Goal: Information Seeking & Learning: Learn about a topic

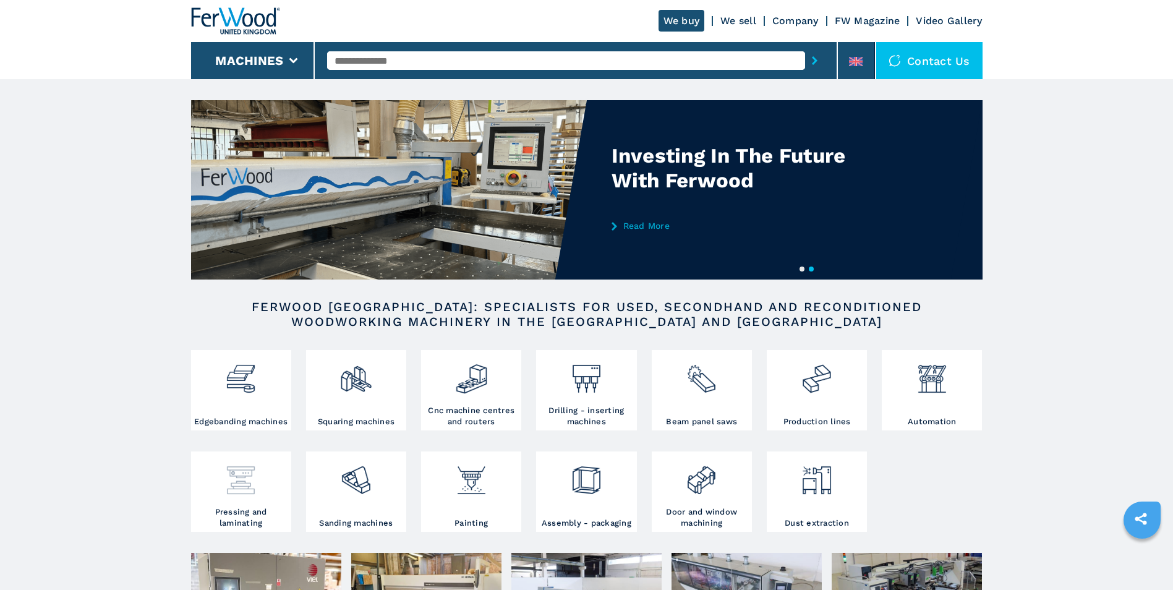
click at [238, 495] on img at bounding box center [240, 475] width 33 height 42
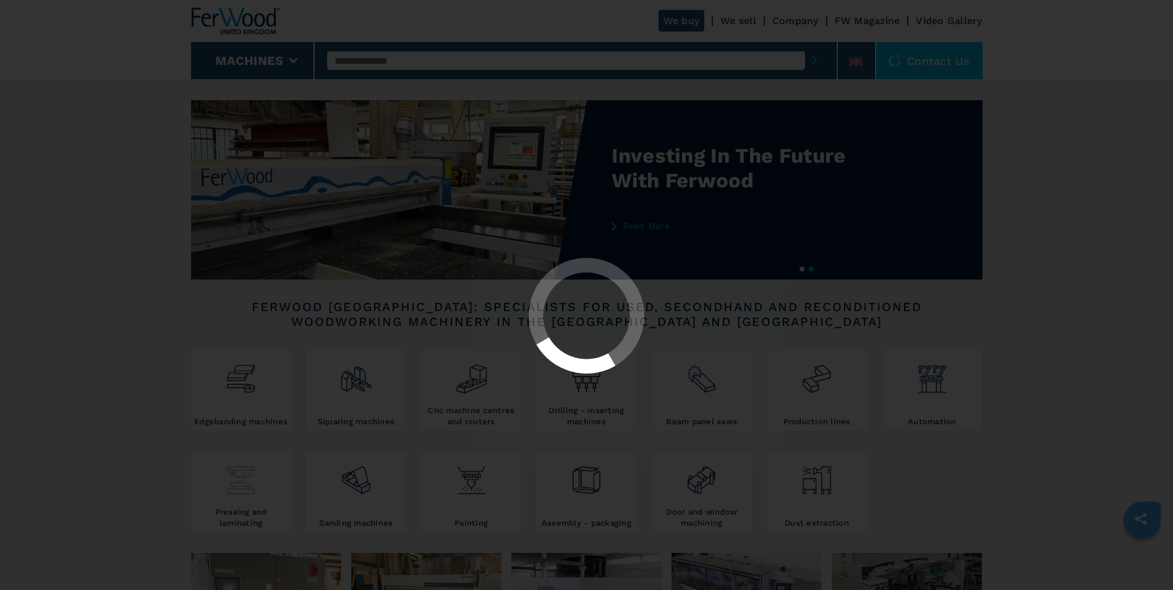
select select "**********"
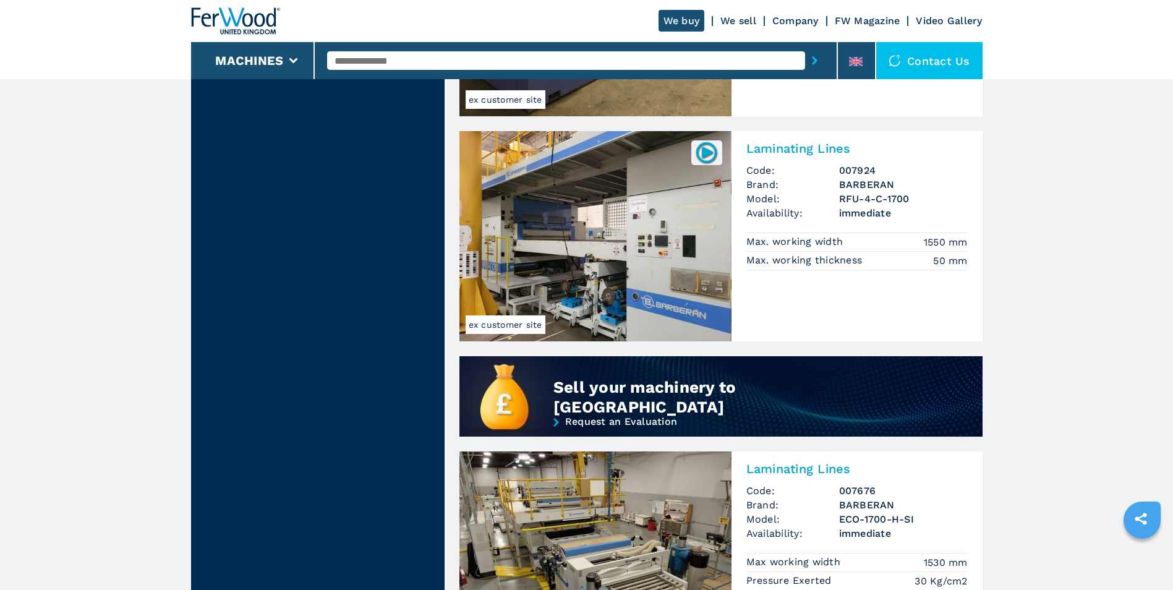
scroll to position [680, 0]
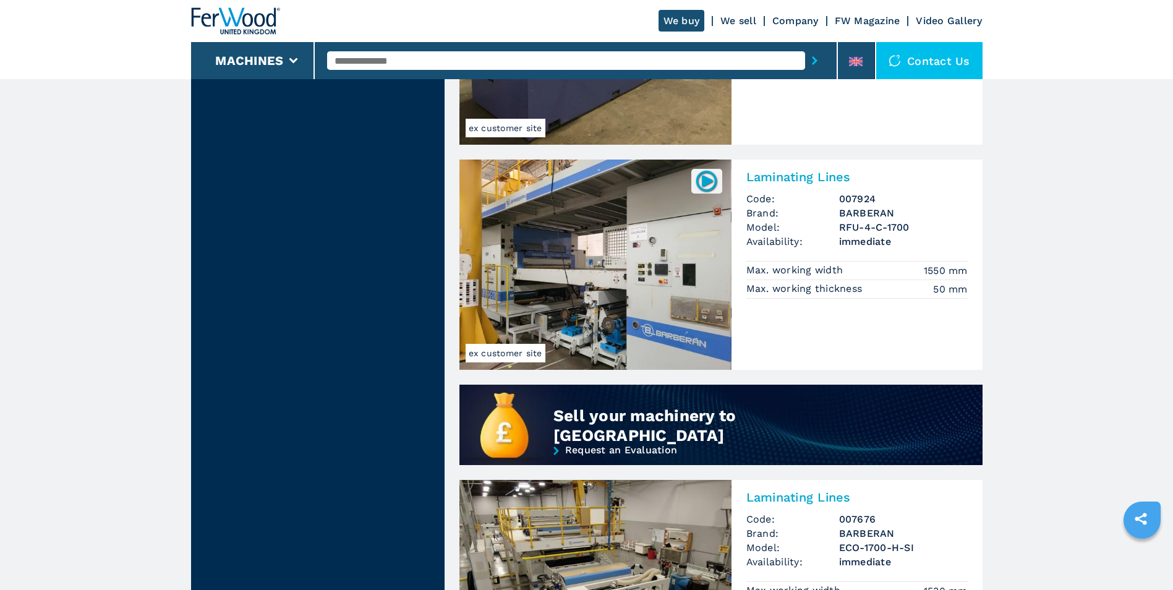
click at [625, 299] on img at bounding box center [595, 265] width 272 height 210
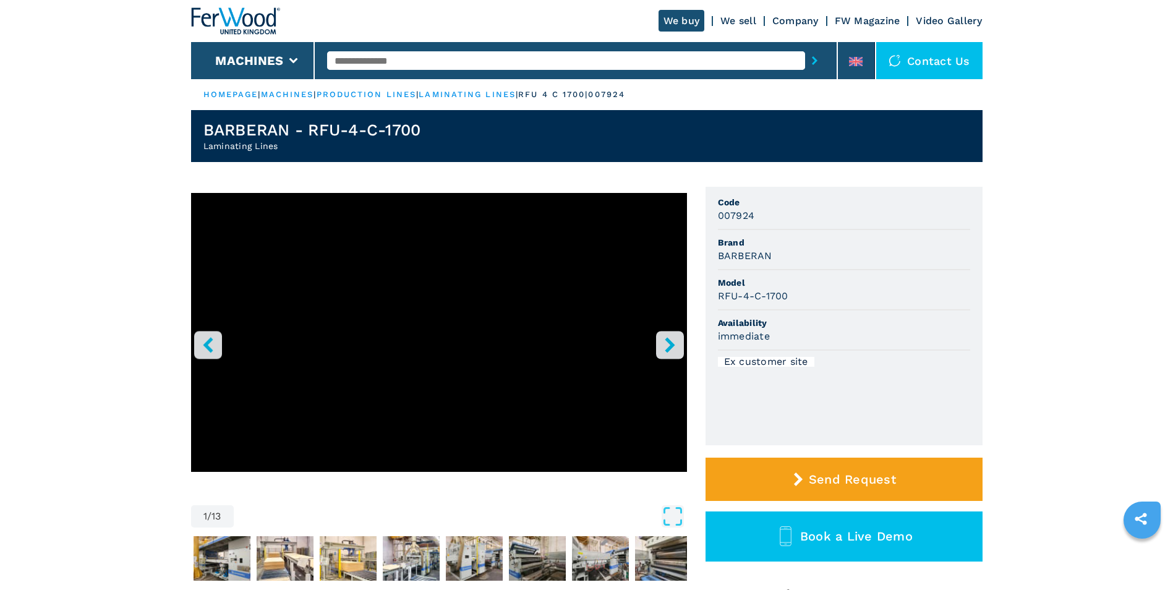
click at [671, 346] on icon "right-button" at bounding box center [670, 344] width 10 height 15
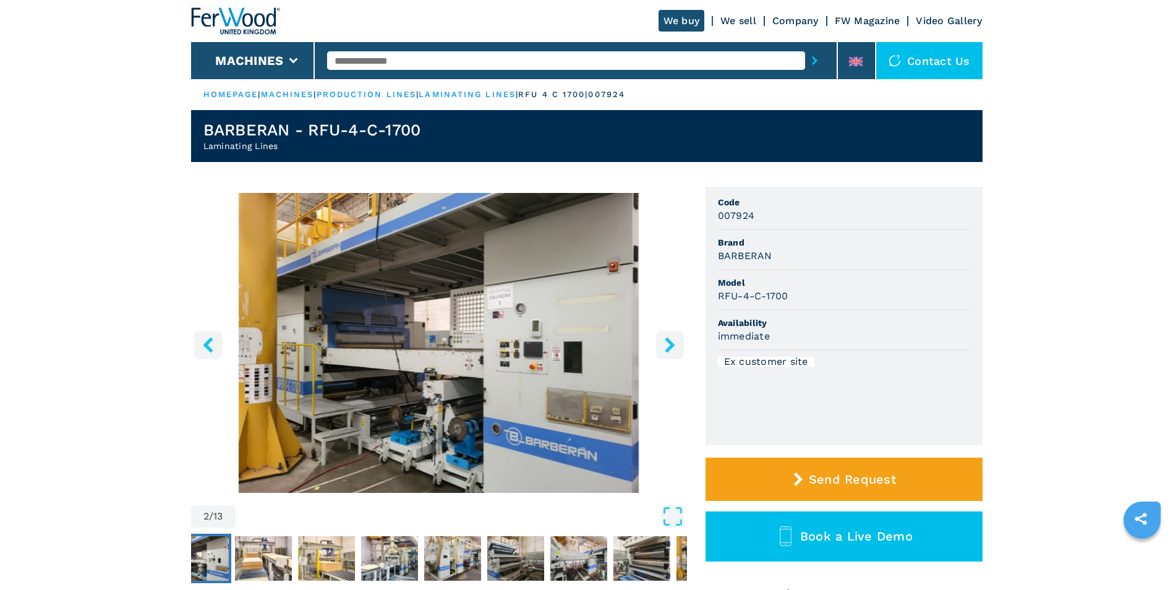
click at [671, 346] on icon "right-button" at bounding box center [670, 344] width 10 height 15
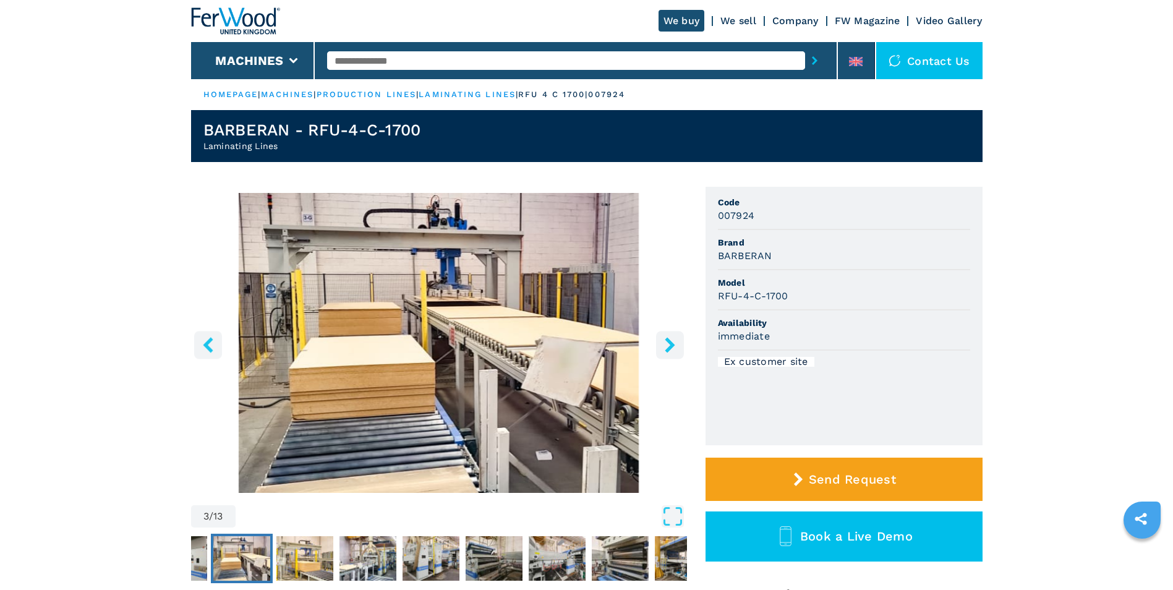
click at [671, 346] on icon "right-button" at bounding box center [670, 344] width 10 height 15
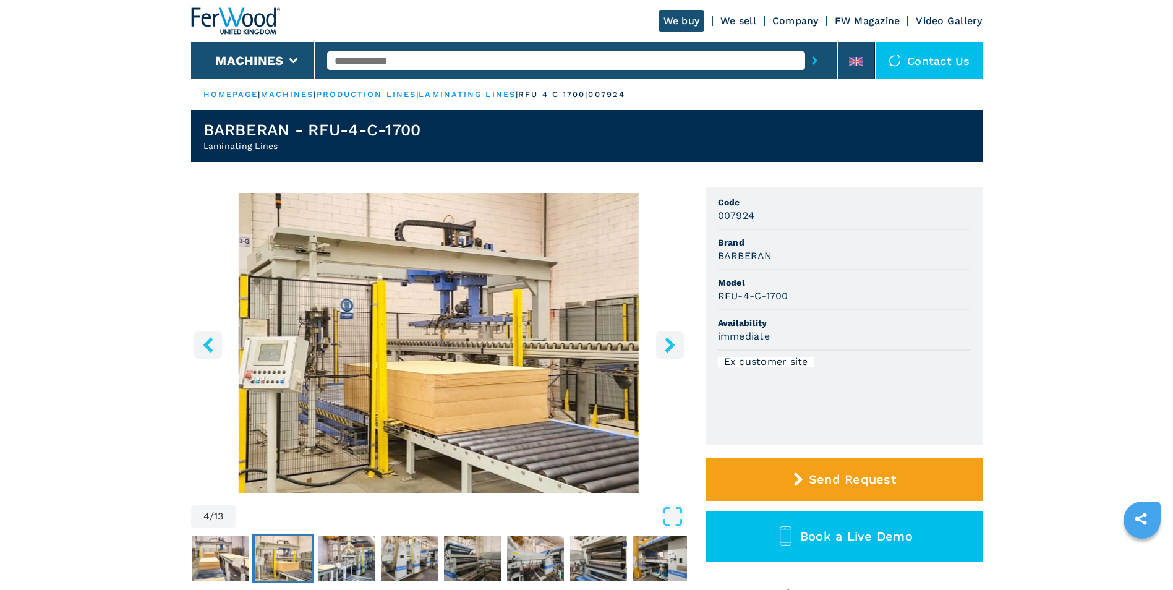
click at [671, 346] on icon "right-button" at bounding box center [670, 344] width 10 height 15
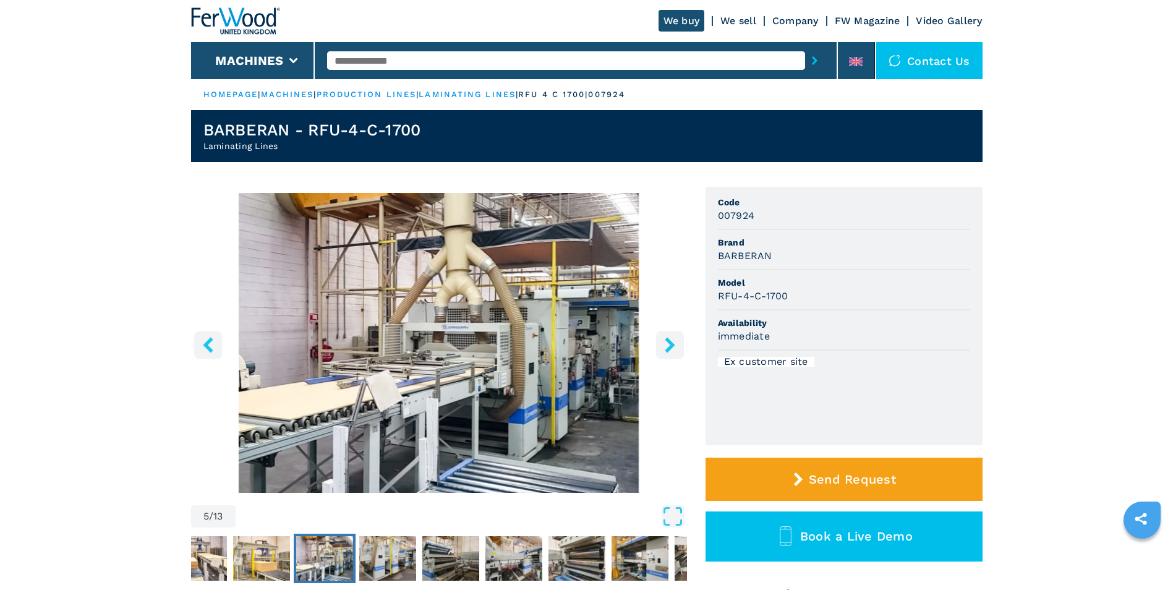
click at [671, 346] on icon "right-button" at bounding box center [670, 344] width 10 height 15
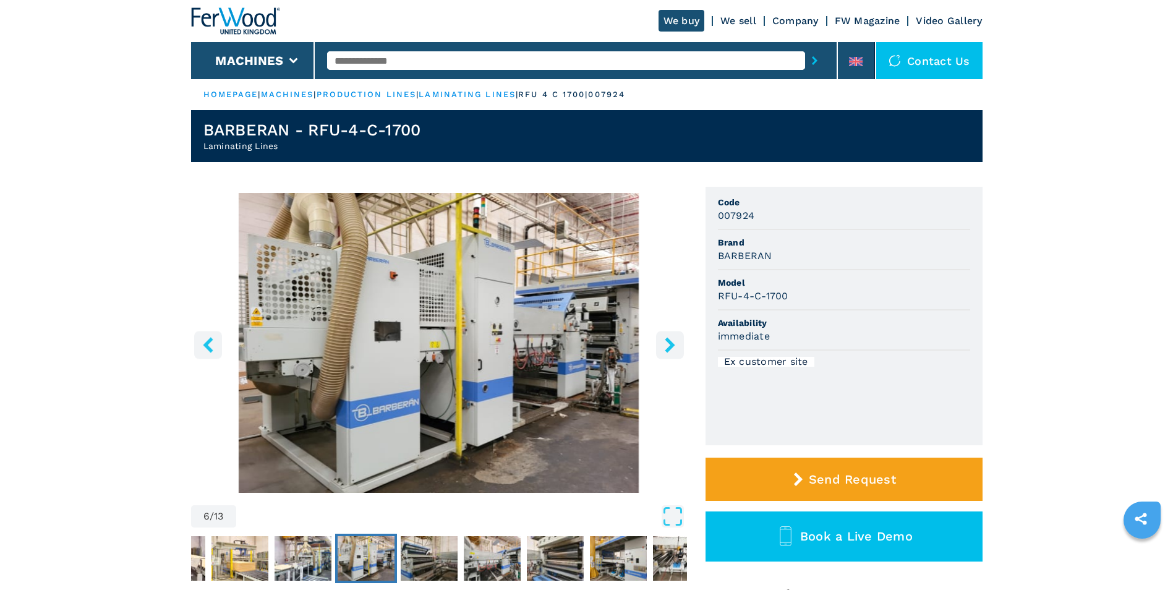
click at [671, 346] on icon "right-button" at bounding box center [670, 344] width 10 height 15
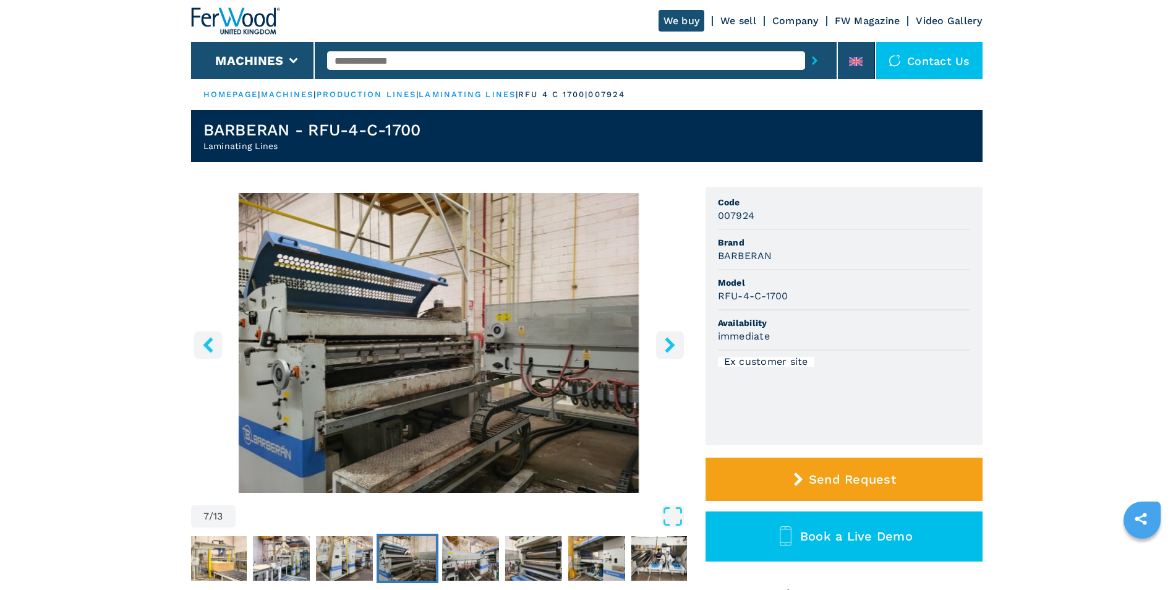
click at [671, 346] on icon "right-button" at bounding box center [670, 344] width 10 height 15
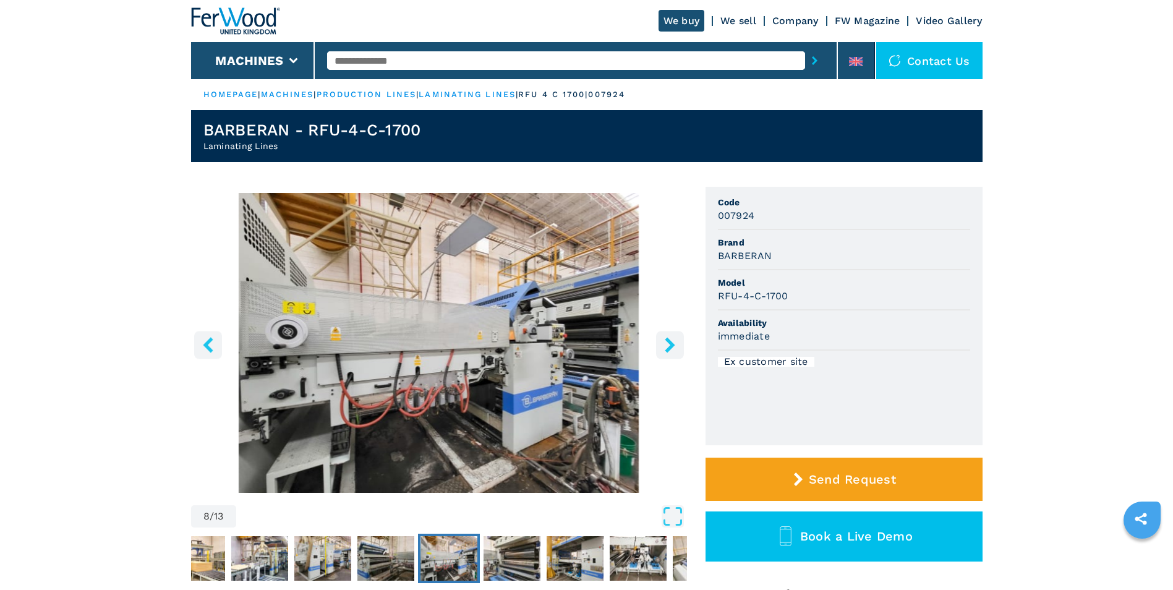
click at [671, 346] on icon "right-button" at bounding box center [670, 344] width 10 height 15
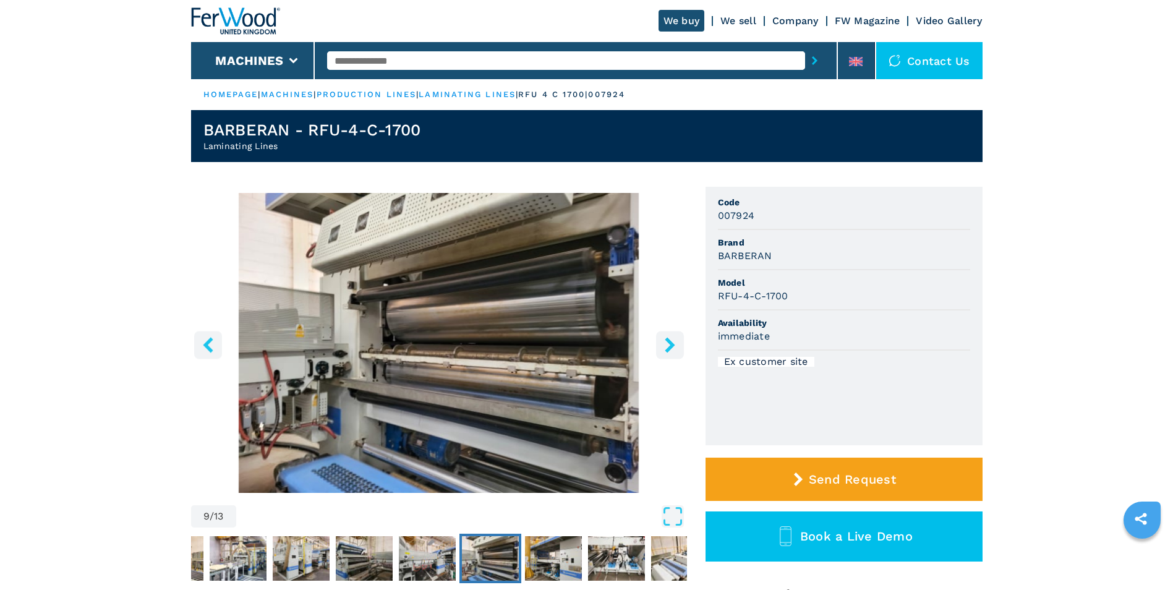
click at [671, 346] on icon "right-button" at bounding box center [670, 344] width 10 height 15
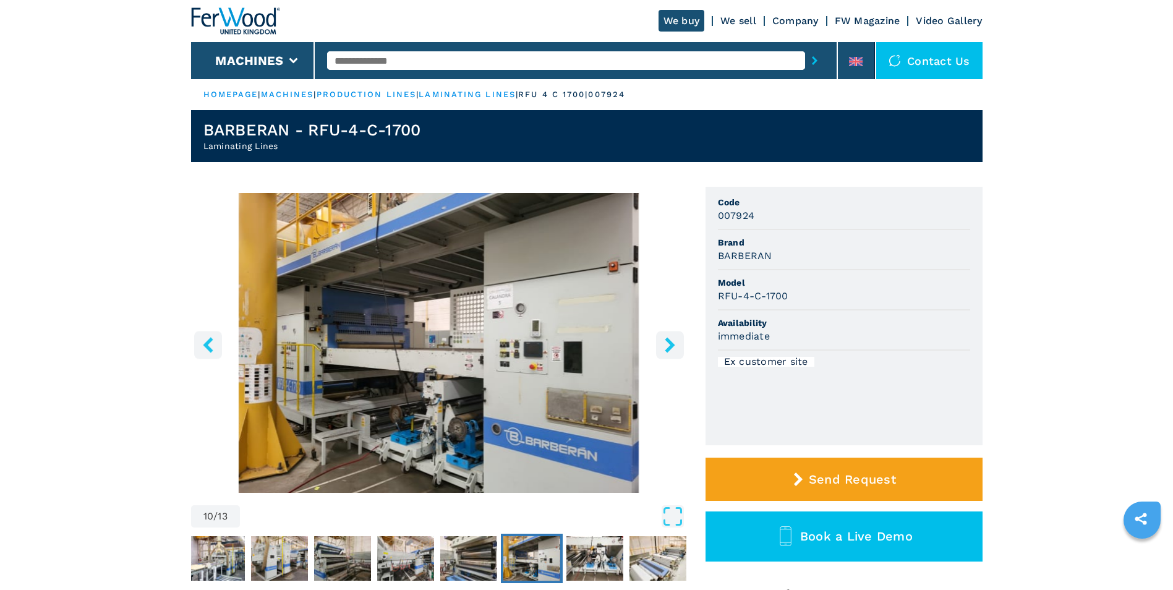
click at [671, 346] on icon "right-button" at bounding box center [670, 344] width 10 height 15
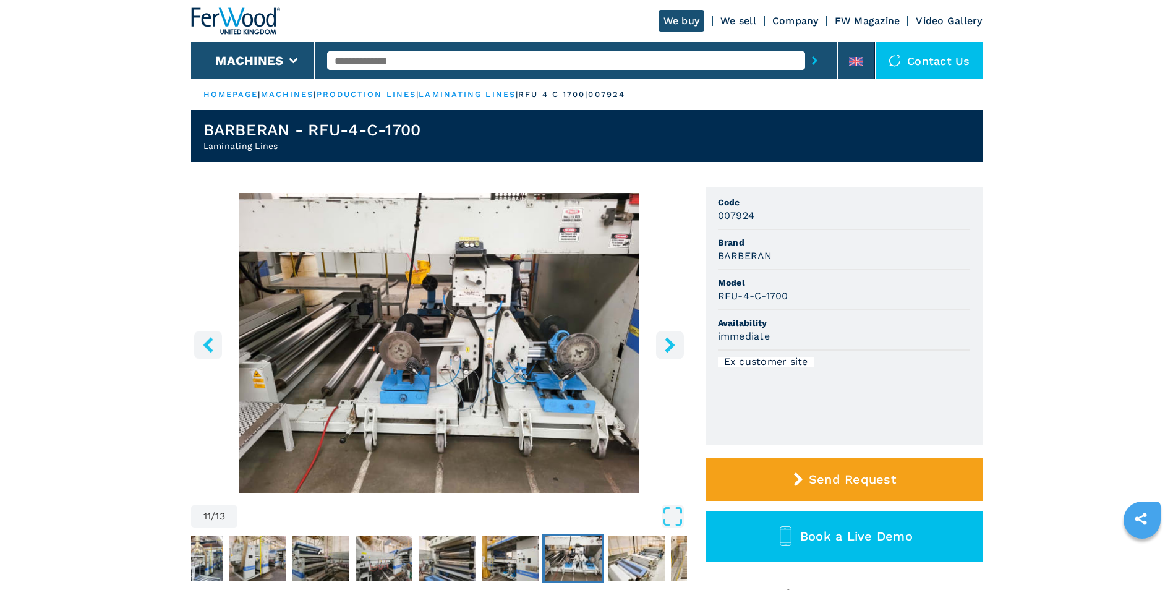
click at [668, 343] on icon "right-button" at bounding box center [670, 344] width 10 height 15
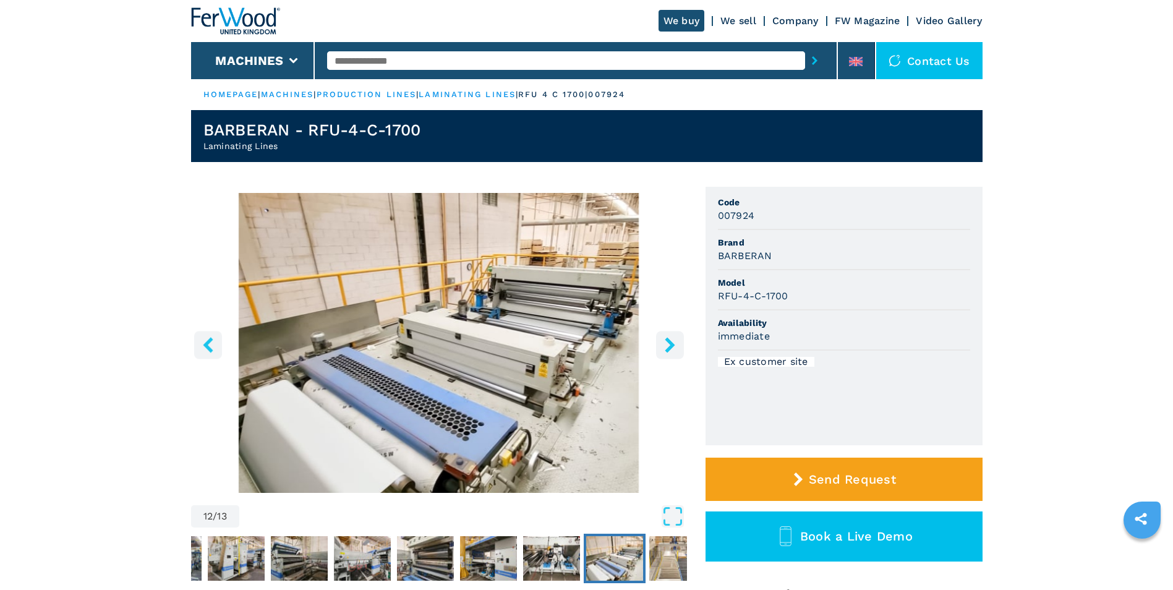
click at [668, 343] on icon "right-button" at bounding box center [670, 344] width 10 height 15
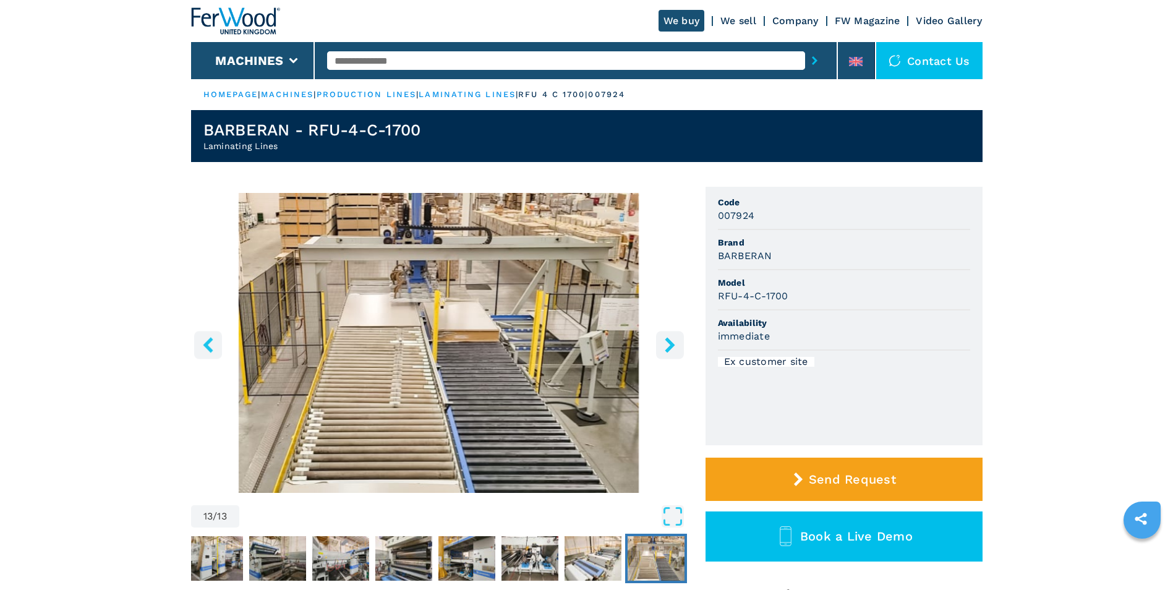
click at [668, 343] on icon "right-button" at bounding box center [670, 344] width 10 height 15
